Goal: Navigation & Orientation: Find specific page/section

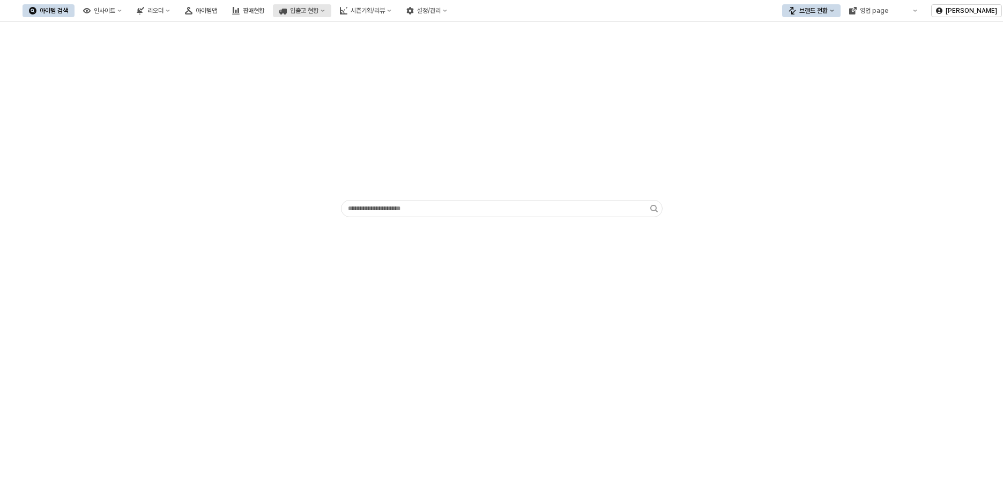
click at [331, 12] on button "입출고 현황" at bounding box center [302, 10] width 58 height 13
click at [400, 32] on div "입고현황(일간)" at bounding box center [398, 30] width 57 height 9
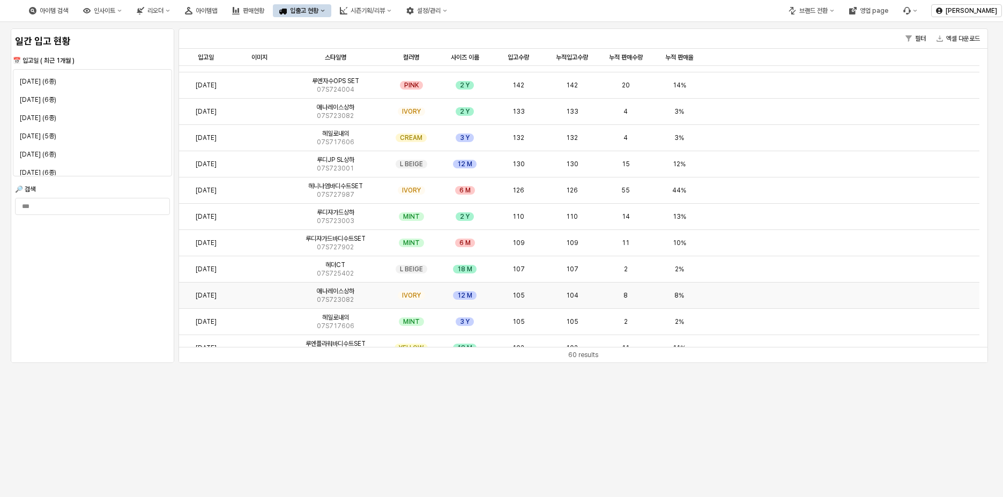
scroll to position [751, 0]
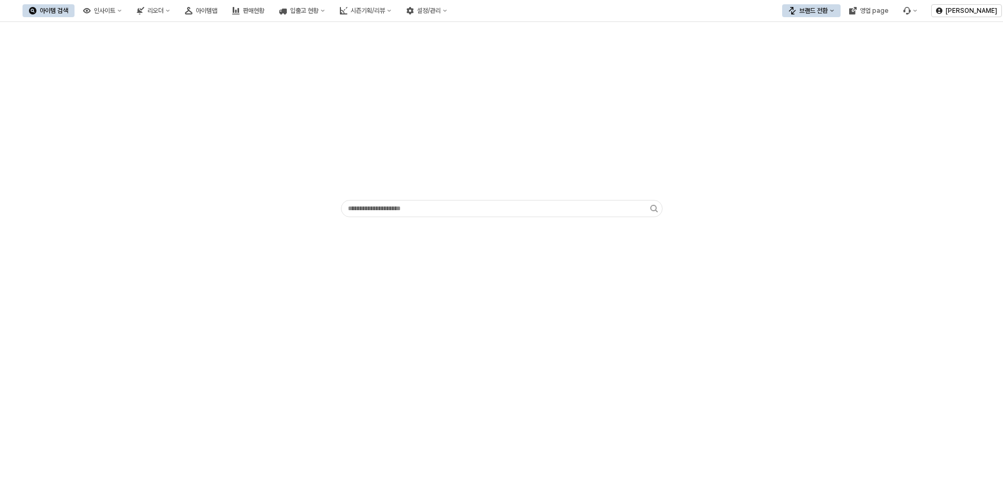
click at [828, 10] on div "브랜드 전환" at bounding box center [813, 11] width 28 height 8
click at [385, 7] on div "시즌기획/리뷰" at bounding box center [368, 11] width 34 height 8
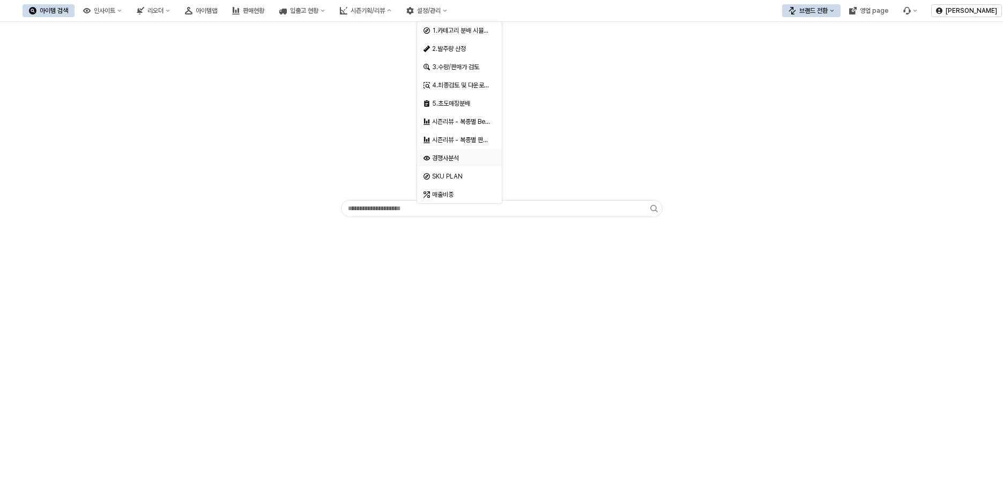
click at [448, 162] on div "경쟁사분석" at bounding box center [456, 158] width 65 height 11
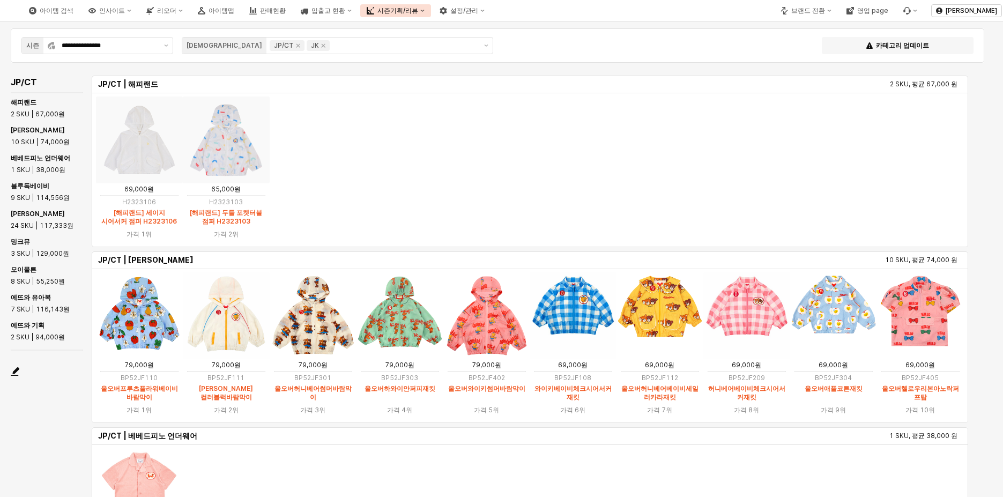
scroll to position [268, 0]
